Goal: Information Seeking & Learning: Understand process/instructions

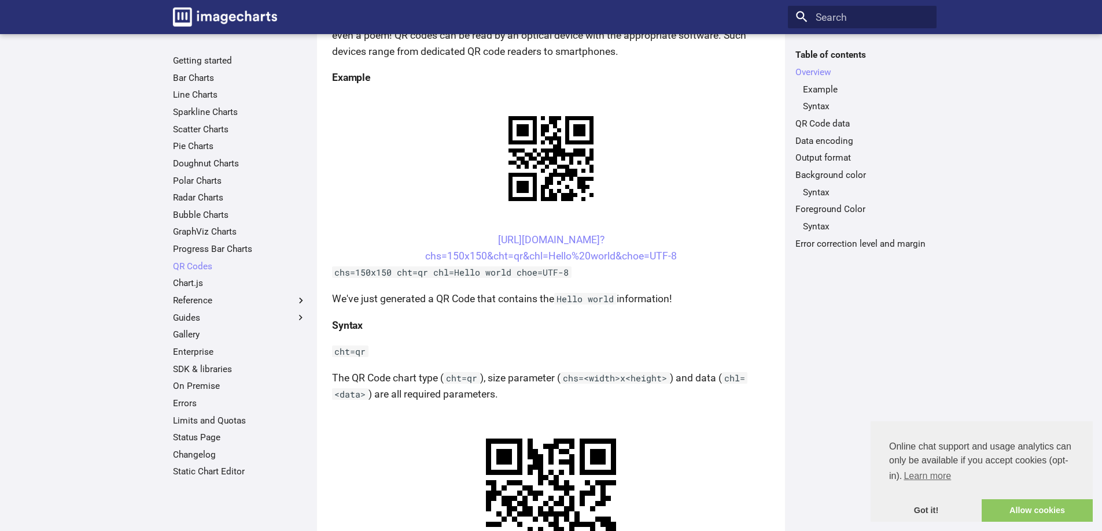
scroll to position [231, 0]
drag, startPoint x: 473, startPoint y: 234, endPoint x: 626, endPoint y: 234, distance: 152.7
click at [626, 234] on center "[URL][DOMAIN_NAME]? chs=150x150&cht=qr&chl=Hello%20world&choe=UTF-8" at bounding box center [551, 247] width 438 height 32
copy link "[URL][DOMAIN_NAME]?"
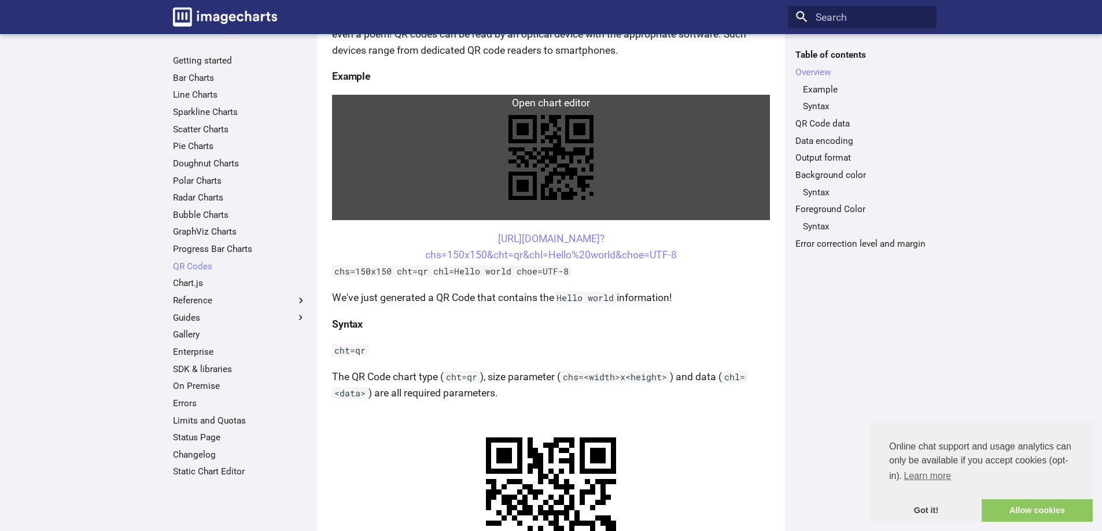
click at [394, 193] on link at bounding box center [551, 157] width 438 height 125
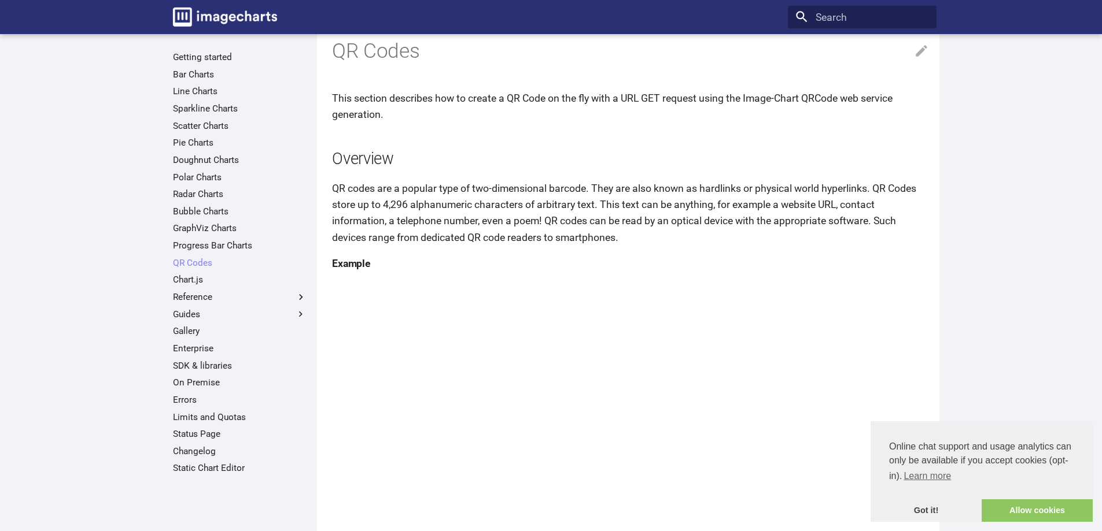
scroll to position [0, 0]
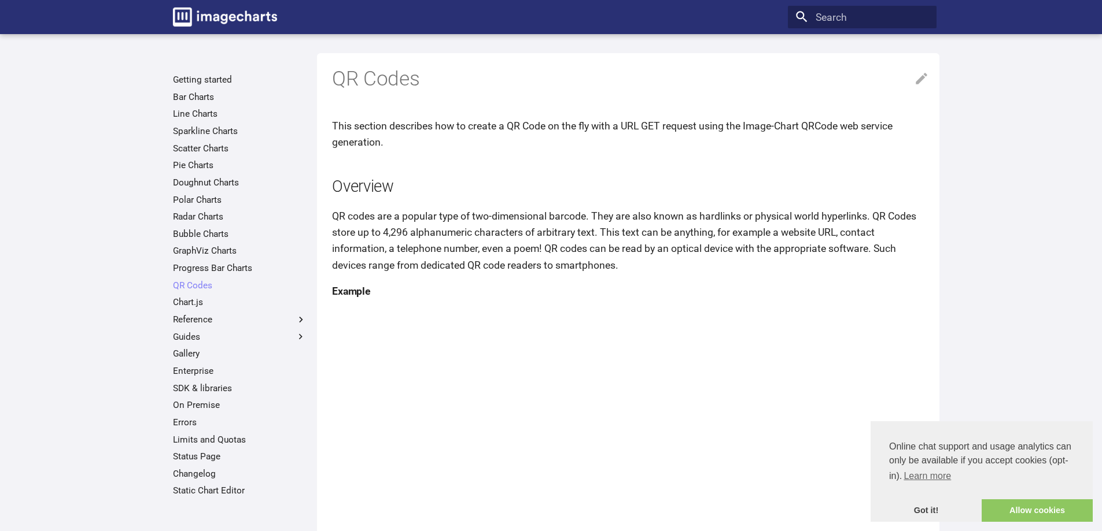
click at [663, 195] on h2 "Overview" at bounding box center [630, 187] width 597 height 23
click at [922, 80] on icon at bounding box center [921, 78] width 15 height 15
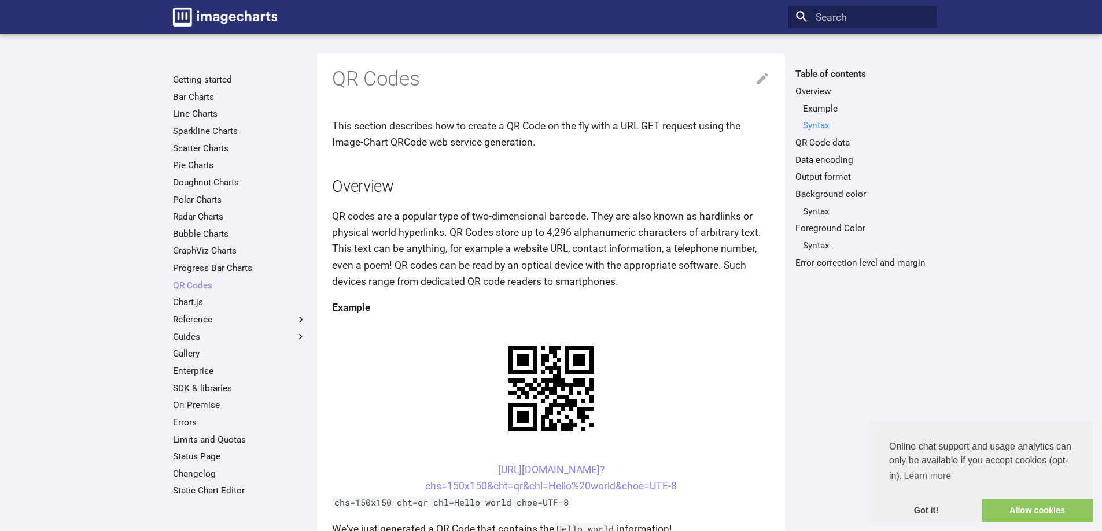
click at [811, 123] on link "Syntax" at bounding box center [866, 126] width 126 height 12
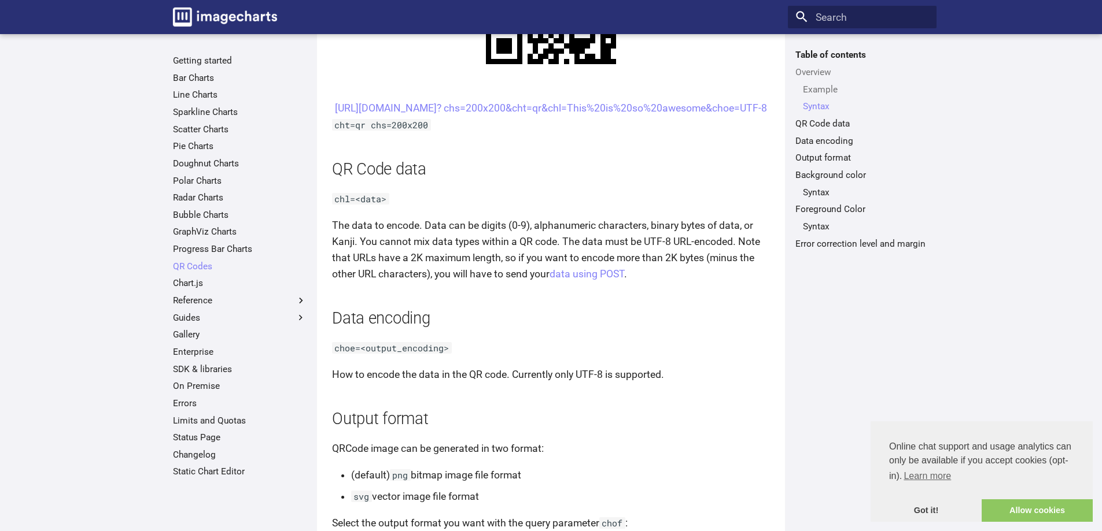
scroll to position [677, 0]
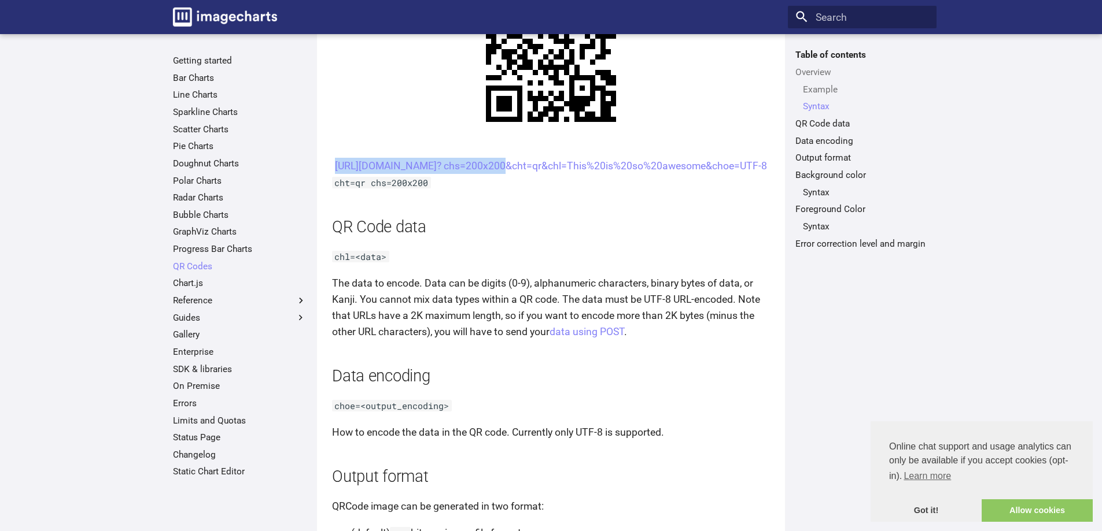
drag, startPoint x: 474, startPoint y: 164, endPoint x: 634, endPoint y: 160, distance: 159.7
click at [634, 160] on center "[URL][DOMAIN_NAME]? chs=200x200&cht=qr&chl=This%20is%20so%20awesome&choe=UTF-8" at bounding box center [551, 166] width 438 height 16
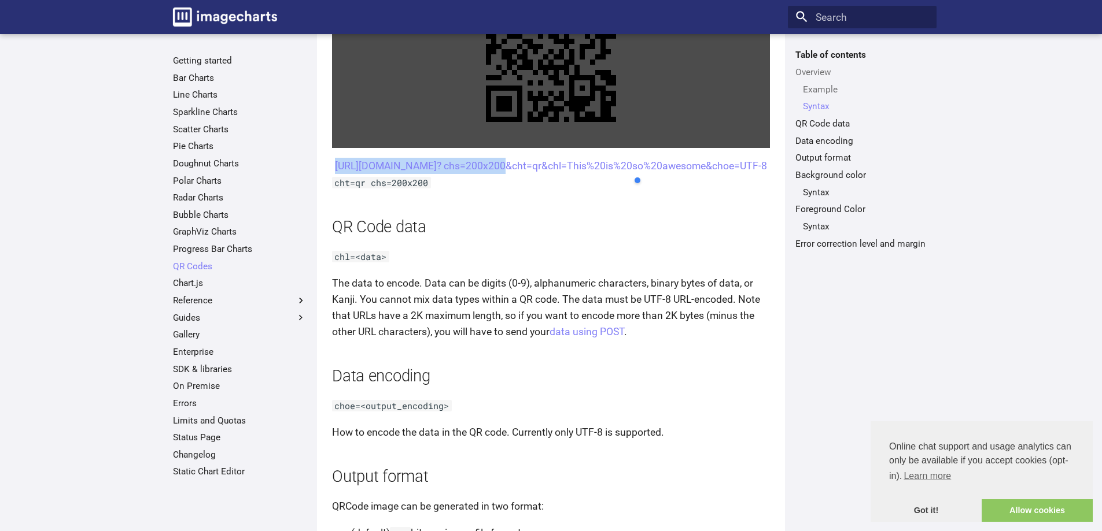
copy link "[URL][DOMAIN_NAME]?"
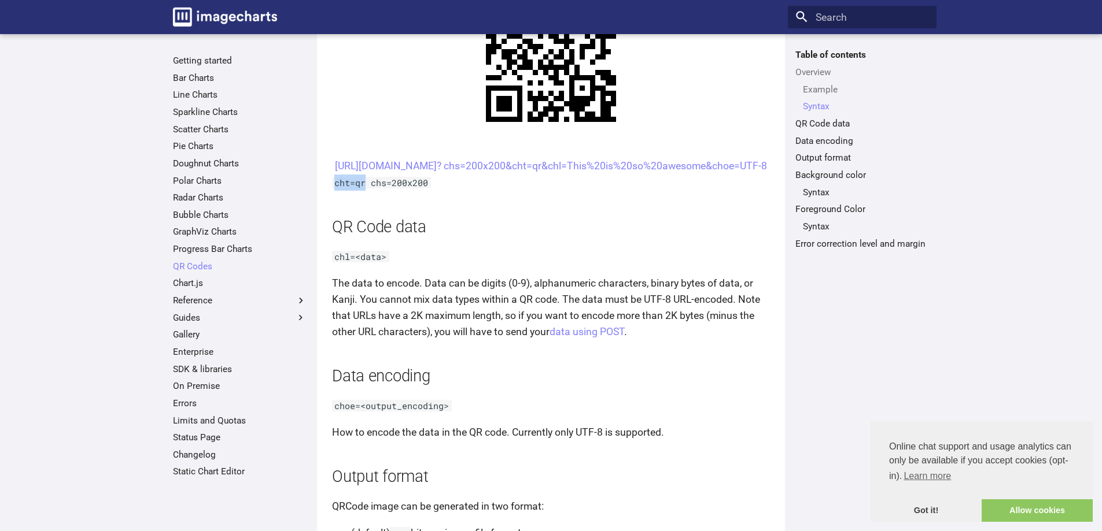
drag, startPoint x: 364, startPoint y: 198, endPoint x: 335, endPoint y: 193, distance: 29.9
click at [335, 189] on code "cht=qr chs=200x200" at bounding box center [381, 183] width 99 height 12
copy code "cht=qr"
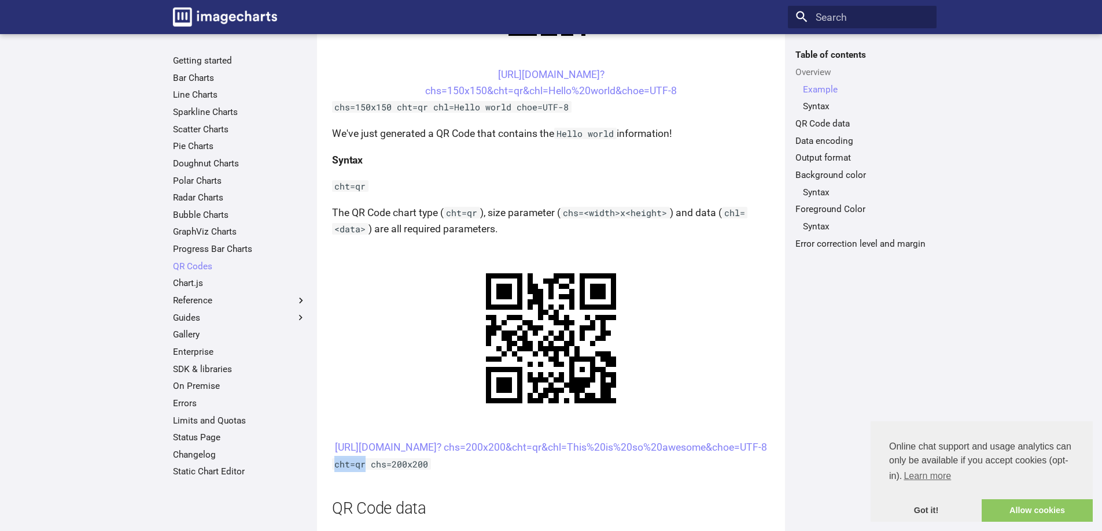
scroll to position [330, 0]
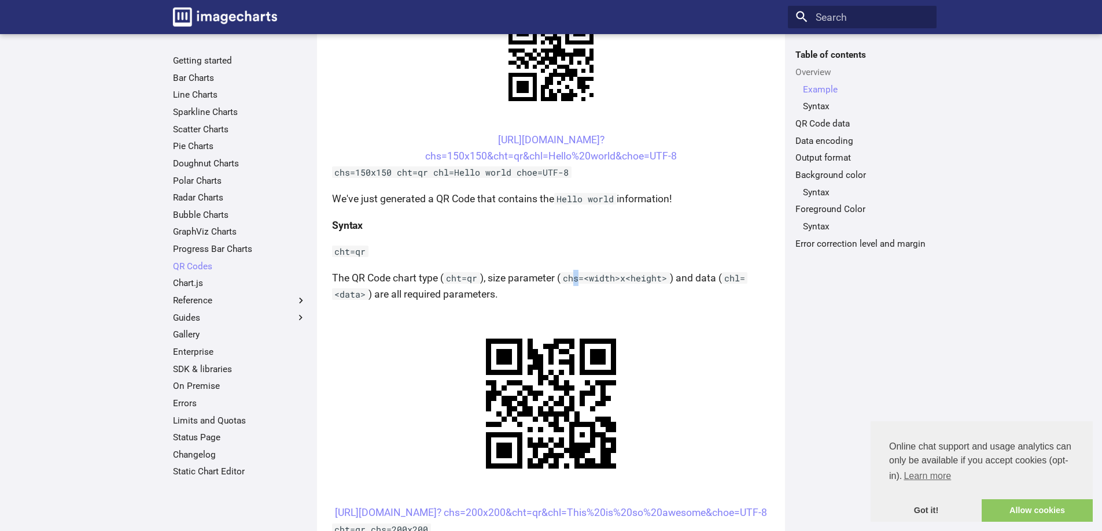
click at [575, 280] on code "chs=<width>x<height>" at bounding box center [614, 278] width 109 height 12
drag, startPoint x: 584, startPoint y: 279, endPoint x: 564, endPoint y: 278, distance: 20.2
click at [564, 278] on code "chs=<width>x<height>" at bounding box center [614, 278] width 109 height 12
copy code "chs="
drag, startPoint x: 368, startPoint y: 253, endPoint x: 332, endPoint y: 249, distance: 36.6
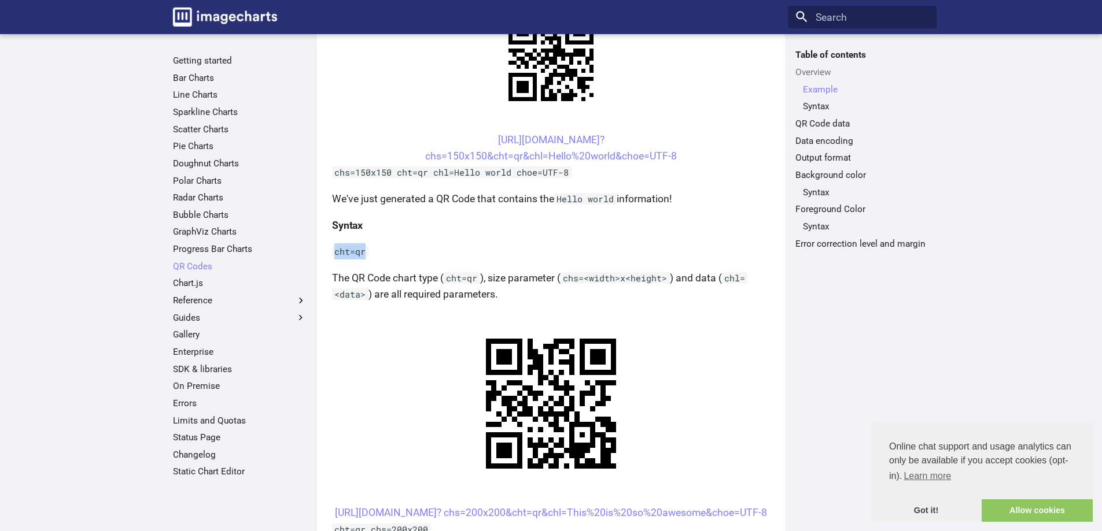
click at [332, 249] on p "cht=qr" at bounding box center [551, 251] width 438 height 16
copy code "cht=qr"
drag, startPoint x: 354, startPoint y: 172, endPoint x: 304, endPoint y: 172, distance: 50.3
click at [352, 141] on center "[URL][DOMAIN_NAME]? chs=150x150&cht=qr&chl=Hello%20world&choe=UTF-8" at bounding box center [551, 148] width 438 height 32
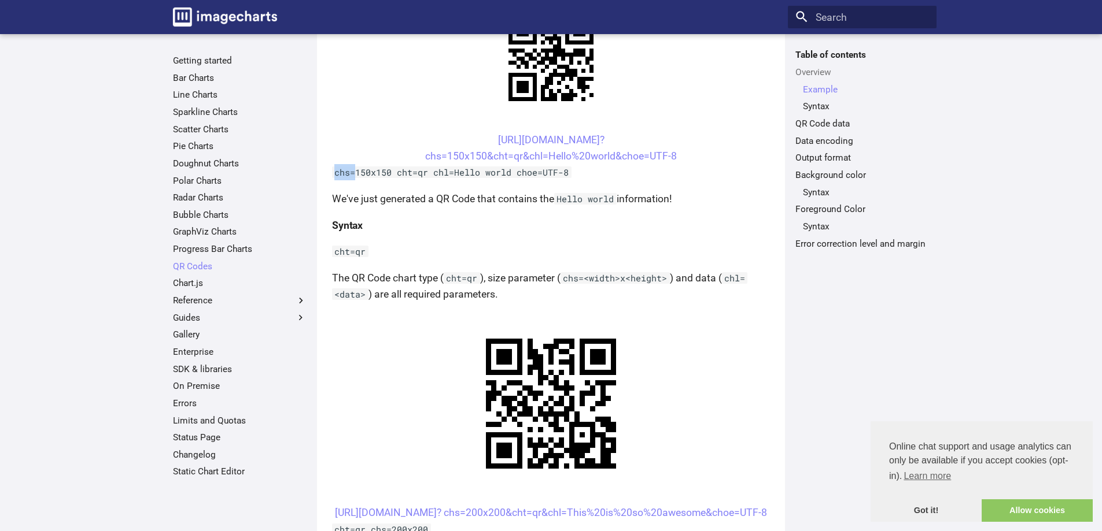
drag, startPoint x: 353, startPoint y: 172, endPoint x: 333, endPoint y: 171, distance: 20.3
click at [333, 171] on code "chs=150x150 cht=qr chl=Hello world choe=UTF-8" at bounding box center [451, 173] width 239 height 12
copy code "chs="
drag, startPoint x: 468, startPoint y: 139, endPoint x: 638, endPoint y: 135, distance: 170.1
click at [638, 135] on center "[URL][DOMAIN_NAME]? chs=150x150&cht=qr&chl=Hello%20world&choe=UTF-8" at bounding box center [551, 148] width 438 height 32
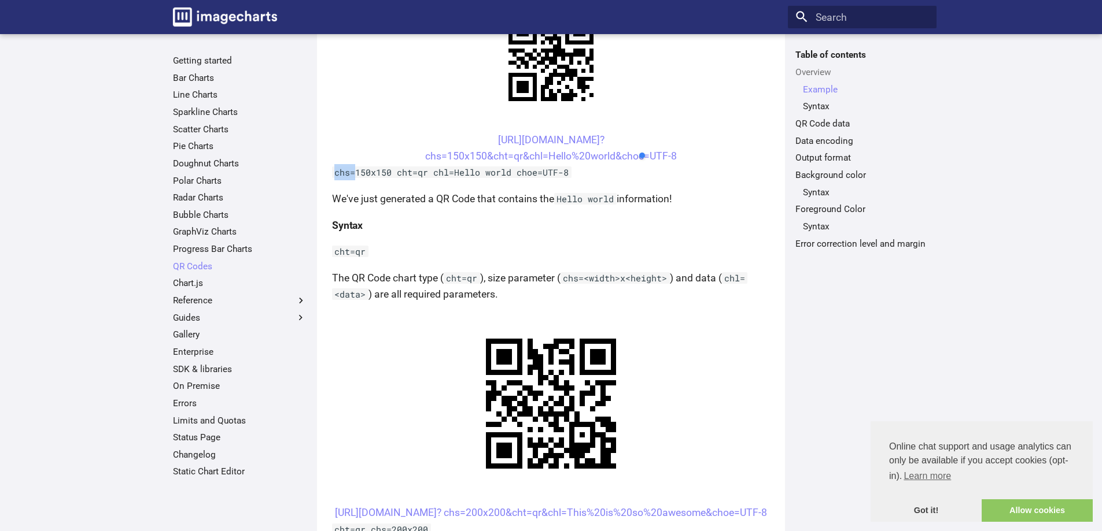
copy link "[URL][DOMAIN_NAME]?"
drag, startPoint x: 334, startPoint y: 253, endPoint x: 389, endPoint y: 252, distance: 54.9
click at [389, 252] on p "cht=qr" at bounding box center [551, 251] width 438 height 16
copy code "cht=qr"
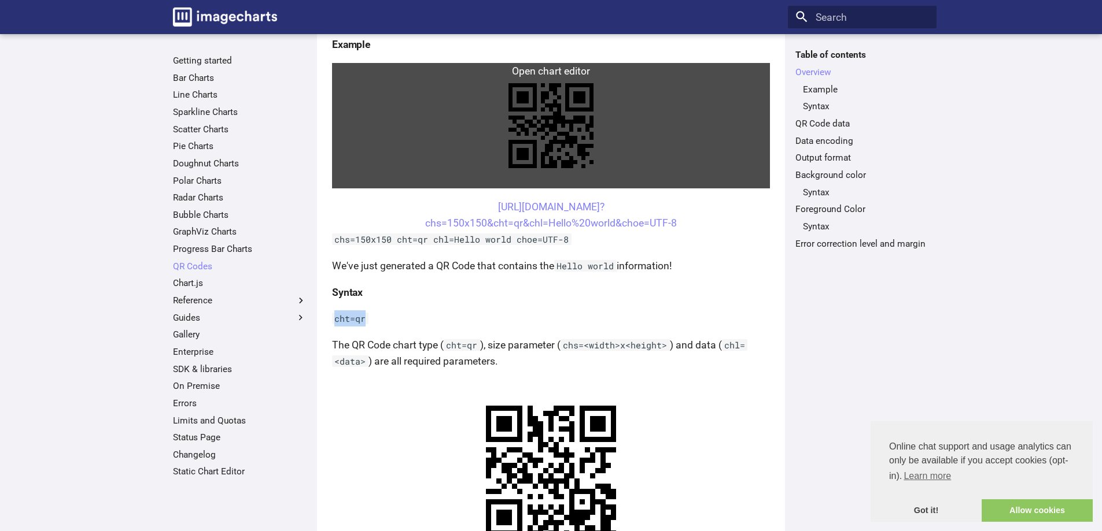
scroll to position [289, 0]
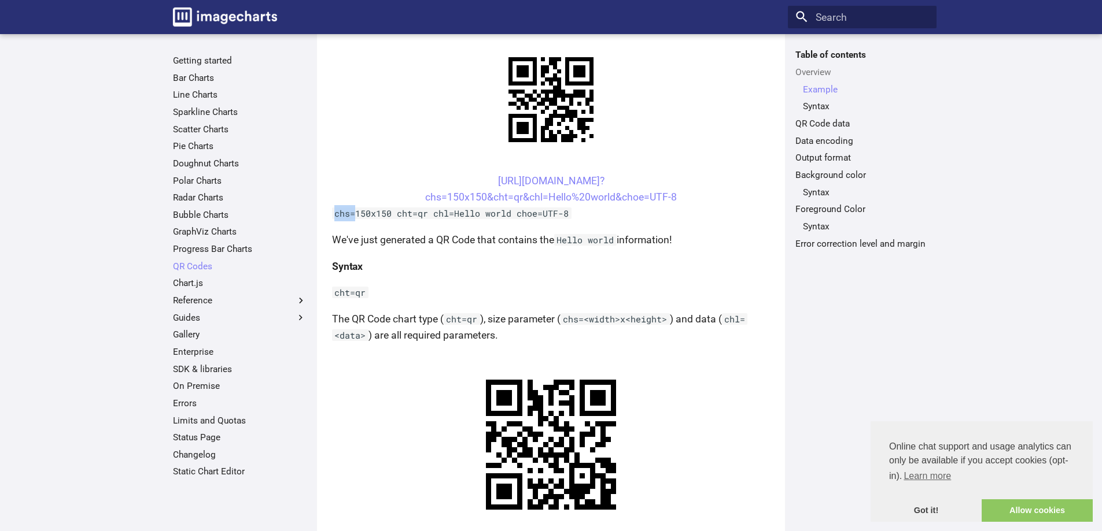
drag, startPoint x: 334, startPoint y: 213, endPoint x: 354, endPoint y: 220, distance: 21.9
copy code "chs="
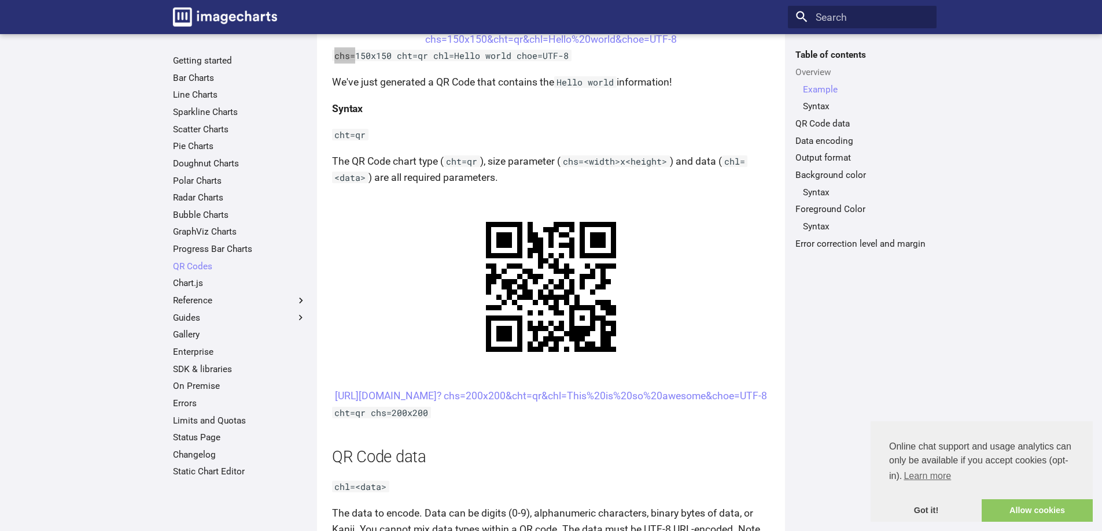
scroll to position [463, 0]
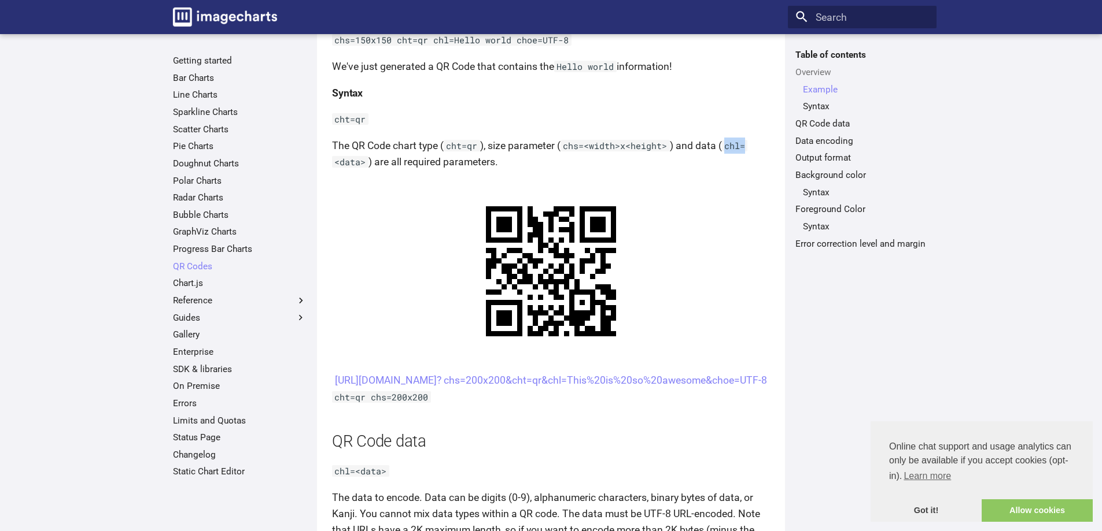
drag, startPoint x: 724, startPoint y: 145, endPoint x: 745, endPoint y: 147, distance: 21.5
click at [745, 147] on code "chl=<data>" at bounding box center [539, 154] width 415 height 28
copy code "chl="
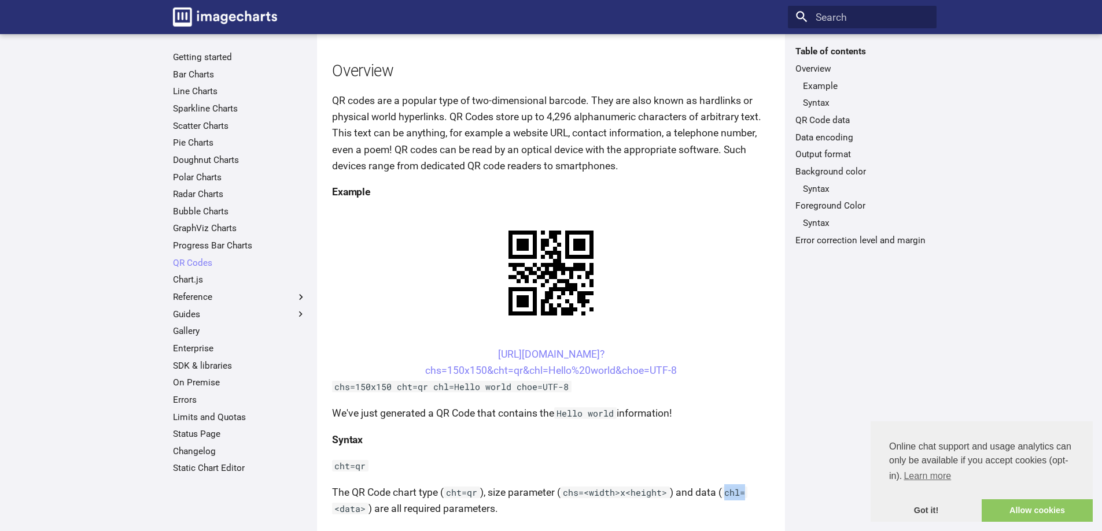
scroll to position [289, 0]
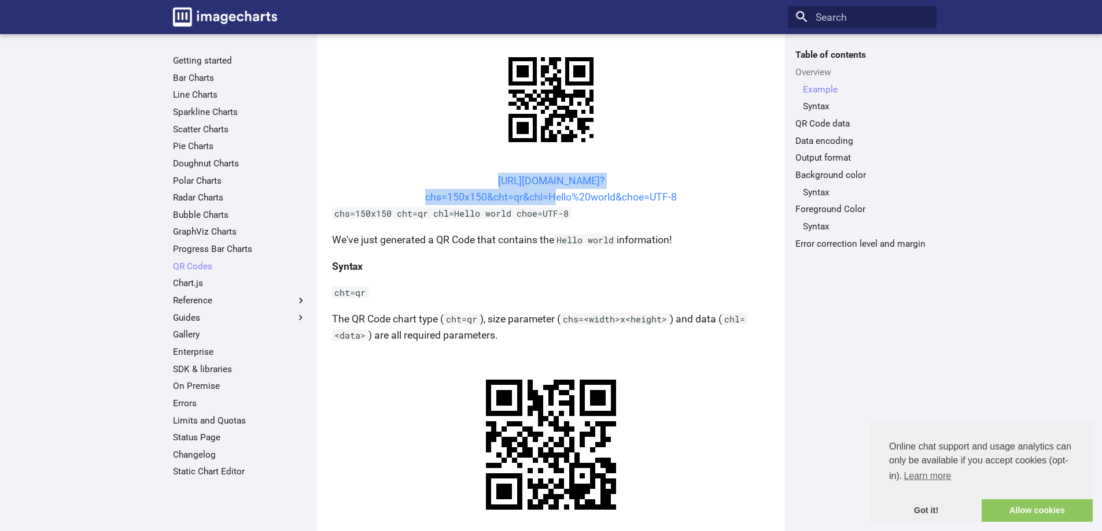
drag, startPoint x: 475, startPoint y: 170, endPoint x: 549, endPoint y: 194, distance: 77.7
copy link "[URL][DOMAIN_NAME]? chs=150x150&cht=qr&chl="
